Goal: Information Seeking & Learning: Compare options

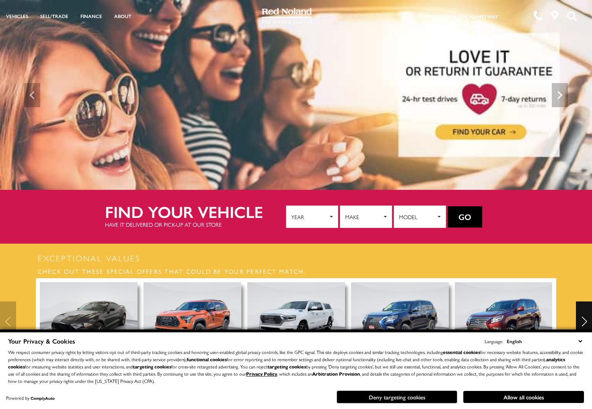
click at [401, 399] on button "Deny targeting cookies" at bounding box center [396, 397] width 121 height 13
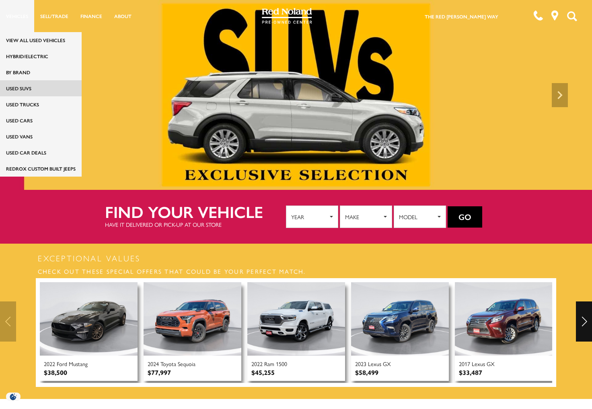
click at [28, 89] on link "Used SUVs" at bounding box center [41, 88] width 82 height 16
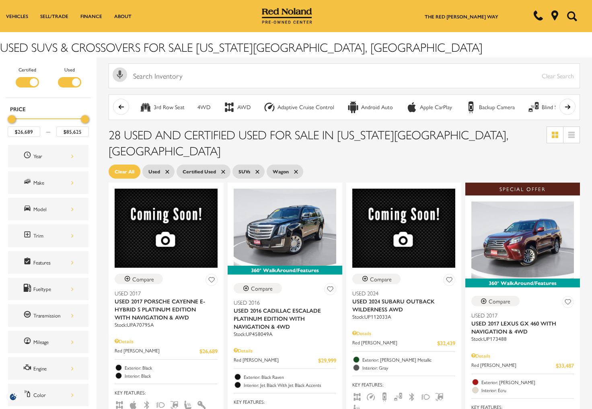
drag, startPoint x: 172, startPoint y: 155, endPoint x: 175, endPoint y: 158, distance: 4.8
click at [170, 169] on icon at bounding box center [167, 172] width 6 height 6
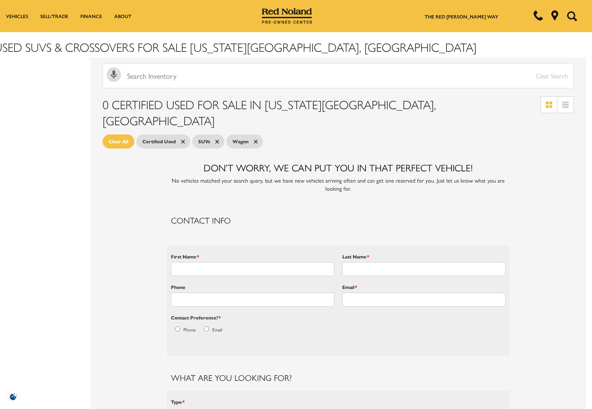
scroll to position [0, 6]
click at [188, 134] on link "Certified Used" at bounding box center [163, 141] width 54 height 14
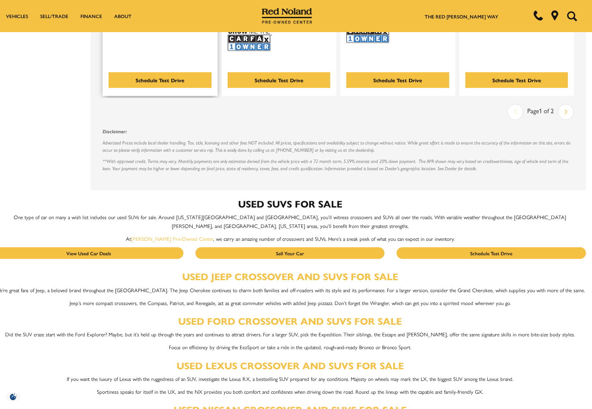
scroll to position [1847, 6]
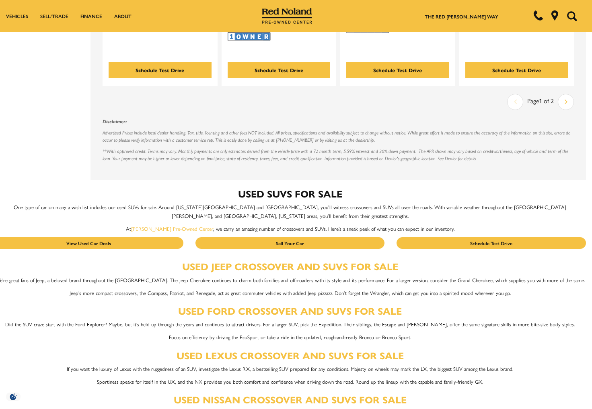
click at [563, 109] on link "Next" at bounding box center [565, 102] width 15 height 14
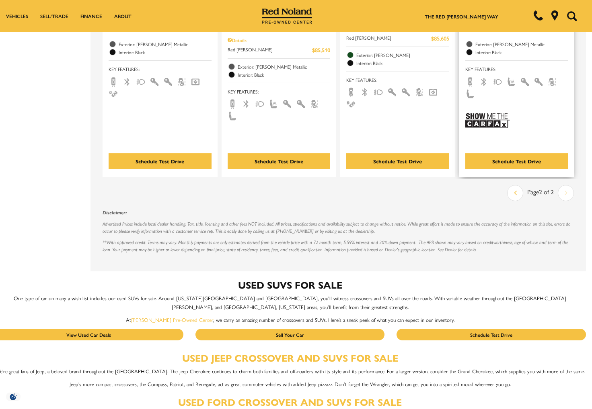
scroll to position [611, 6]
